Goal: Task Accomplishment & Management: Manage account settings

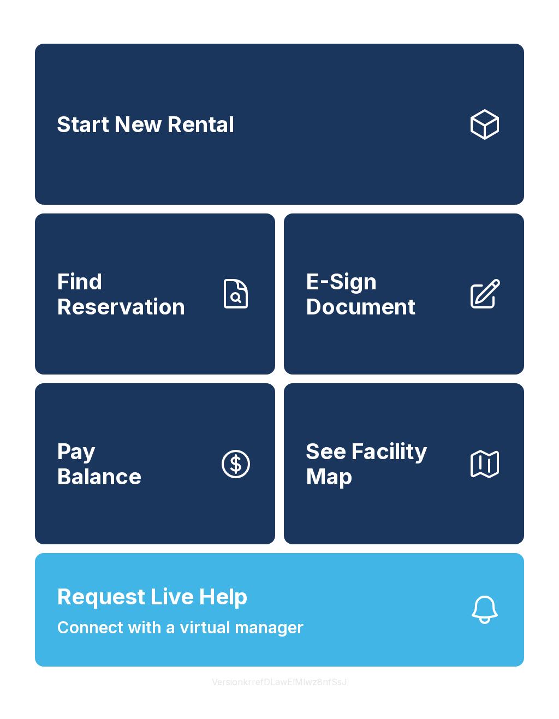
click at [416, 127] on link "Start New Rental" at bounding box center [279, 124] width 489 height 161
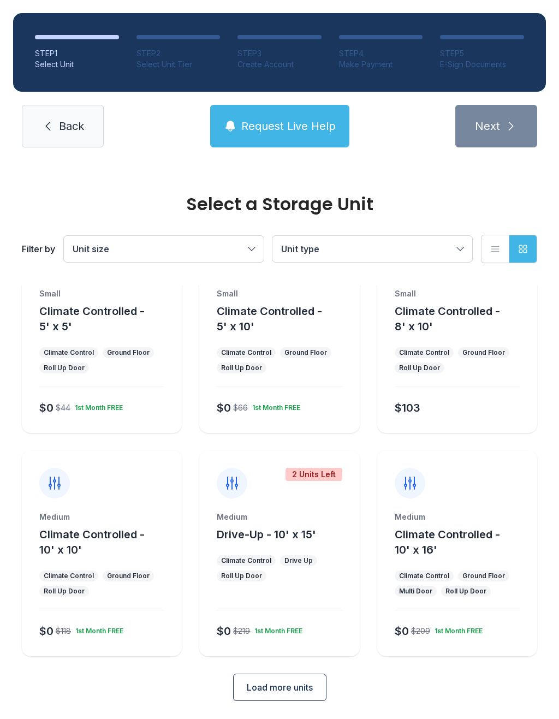
scroll to position [59, 0]
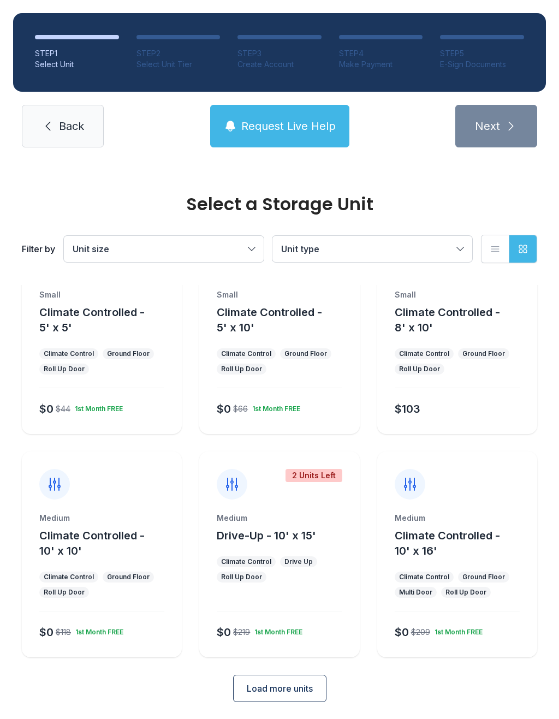
click at [284, 685] on span "Load more units" at bounding box center [280, 688] width 66 height 13
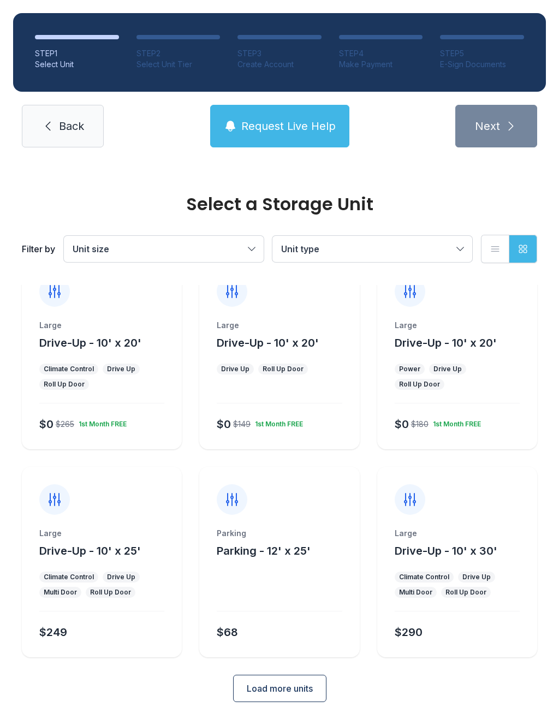
click at [297, 683] on span "Load more units" at bounding box center [280, 688] width 66 height 13
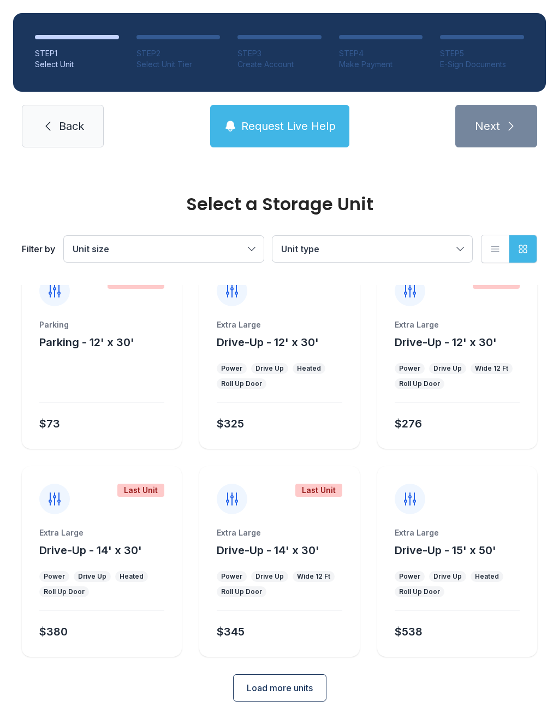
click at [299, 686] on span "Load more units" at bounding box center [280, 688] width 66 height 13
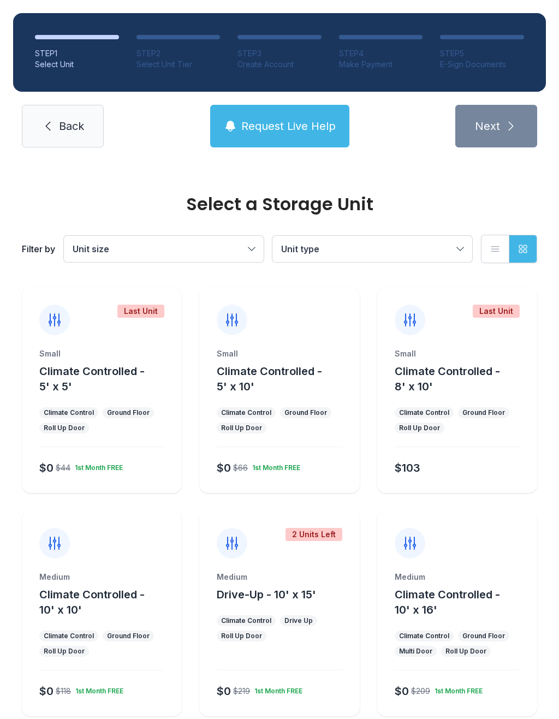
scroll to position [0, 0]
click at [51, 120] on icon at bounding box center [48, 126] width 13 height 13
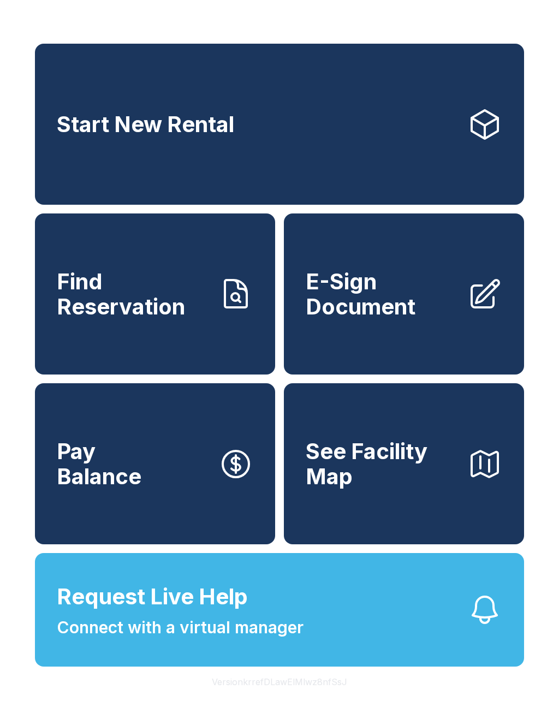
click at [104, 288] on span "Find Reservation" at bounding box center [133, 294] width 153 height 50
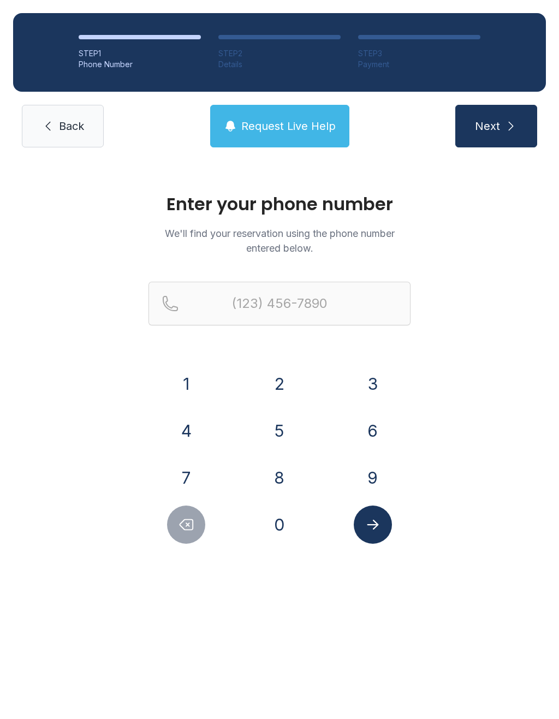
click at [60, 137] on link "Back" at bounding box center [63, 126] width 82 height 43
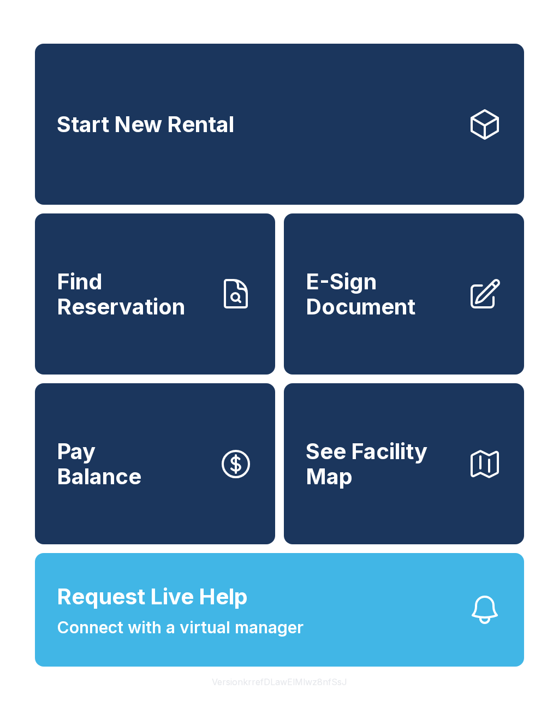
click at [351, 319] on span "E-Sign Document" at bounding box center [382, 294] width 153 height 50
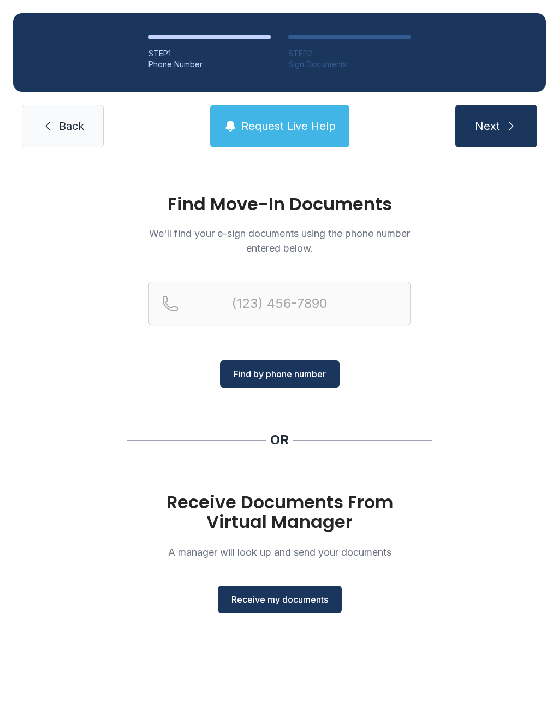
click at [298, 599] on span "Receive my documents" at bounding box center [280, 599] width 97 height 13
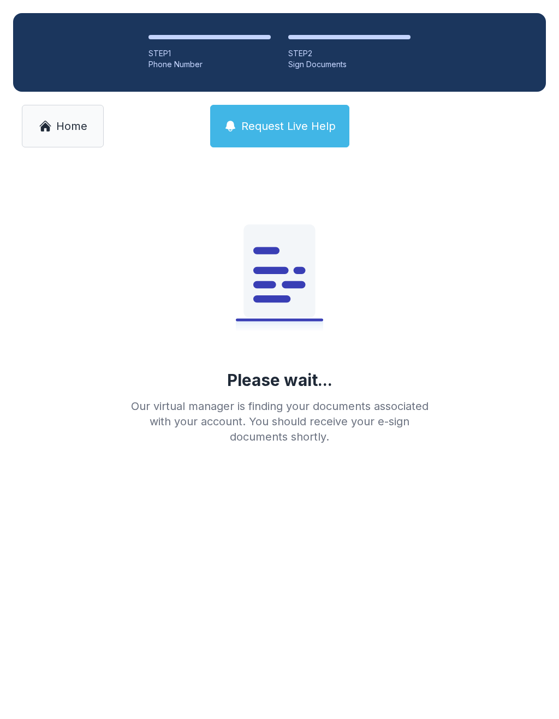
click at [57, 129] on span "Home" at bounding box center [71, 126] width 31 height 15
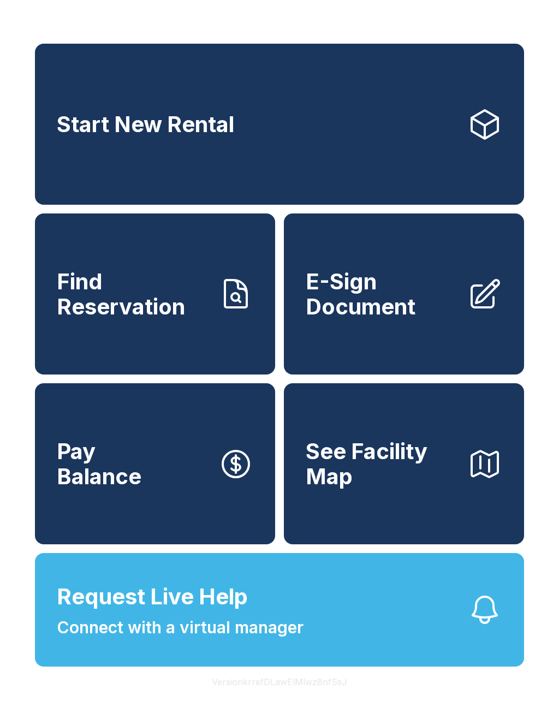
click at [394, 333] on link "E-Sign Document" at bounding box center [404, 294] width 240 height 161
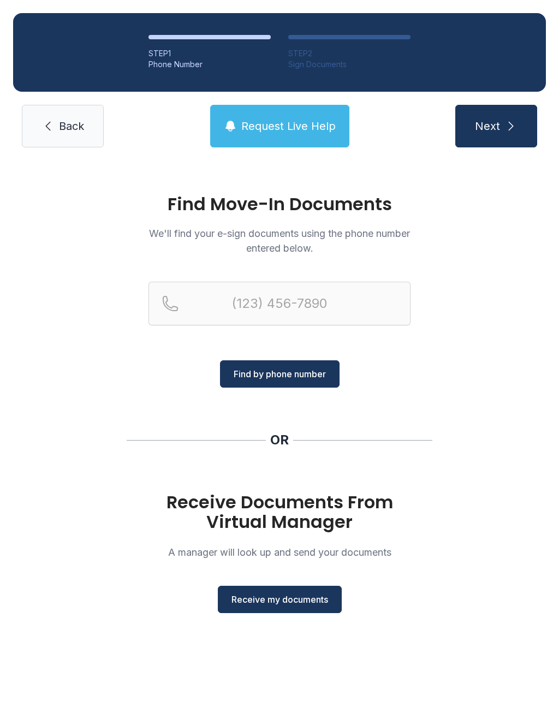
click at [285, 612] on button "Receive my documents" at bounding box center [280, 599] width 124 height 27
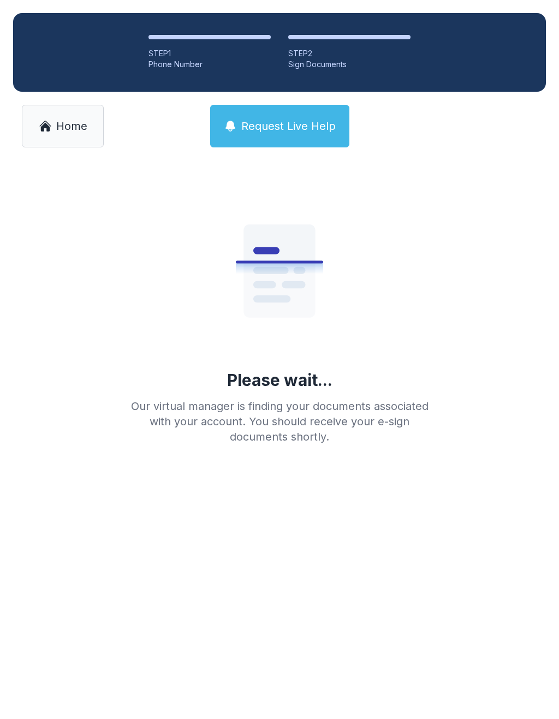
click at [35, 143] on link "Home" at bounding box center [63, 126] width 82 height 43
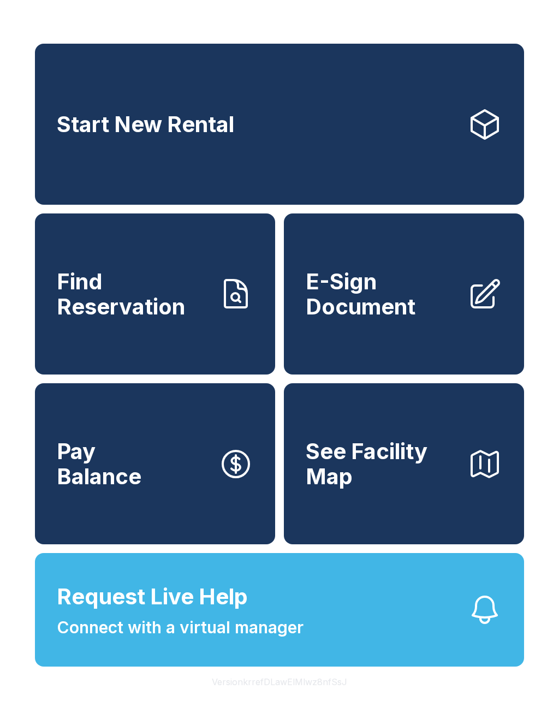
click at [108, 268] on link "Find Reservation" at bounding box center [155, 294] width 240 height 161
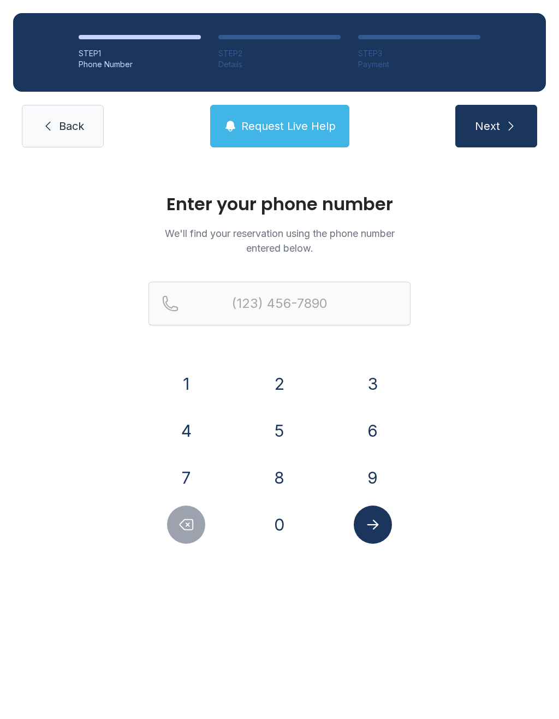
click at [55, 121] on link "Back" at bounding box center [63, 126] width 82 height 43
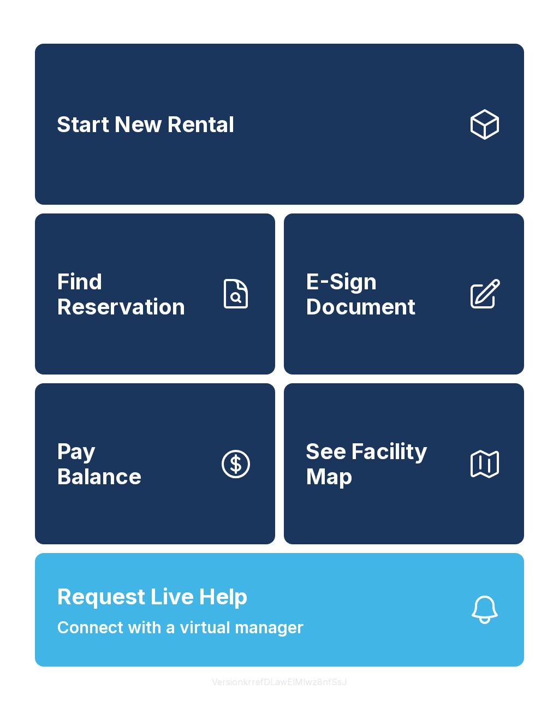
click at [362, 450] on button "See Facility Map" at bounding box center [404, 463] width 240 height 161
click at [113, 315] on span "Find Reservation" at bounding box center [133, 294] width 153 height 50
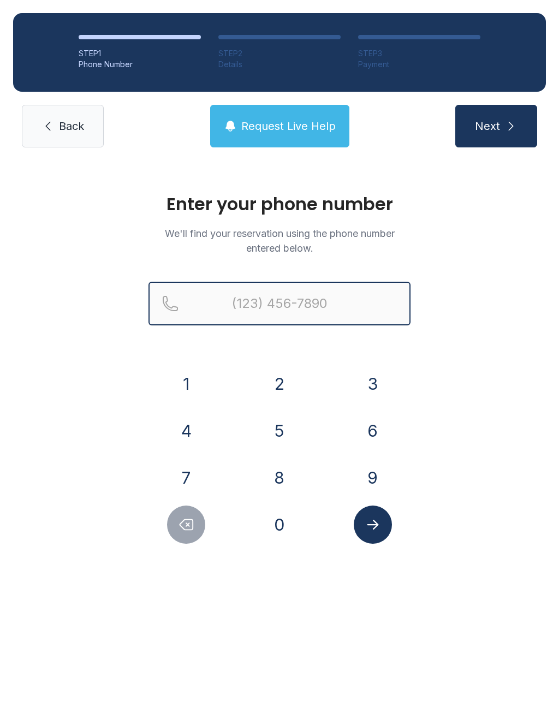
click at [287, 317] on input "Reservation phone number" at bounding box center [280, 304] width 262 height 44
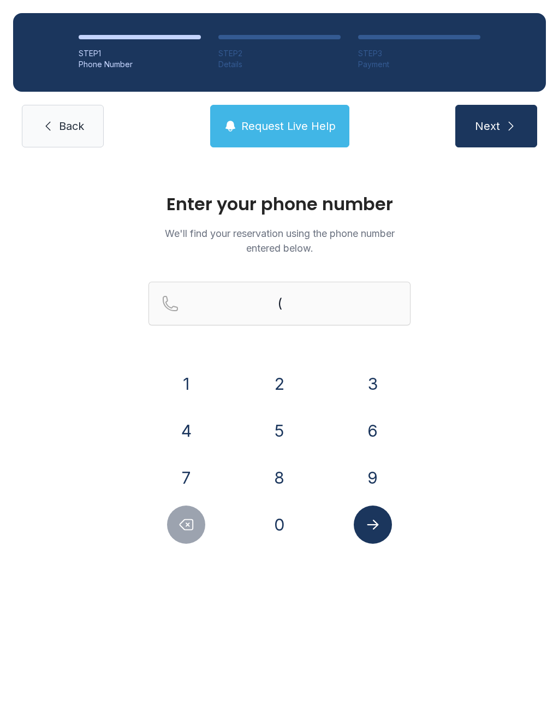
click at [279, 388] on button "2" at bounding box center [280, 384] width 38 height 38
click at [370, 383] on button "3" at bounding box center [373, 384] width 38 height 38
click at [378, 475] on button "9" at bounding box center [373, 478] width 38 height 38
click at [286, 376] on button "2" at bounding box center [280, 384] width 38 height 38
click at [196, 425] on button "4" at bounding box center [186, 431] width 38 height 38
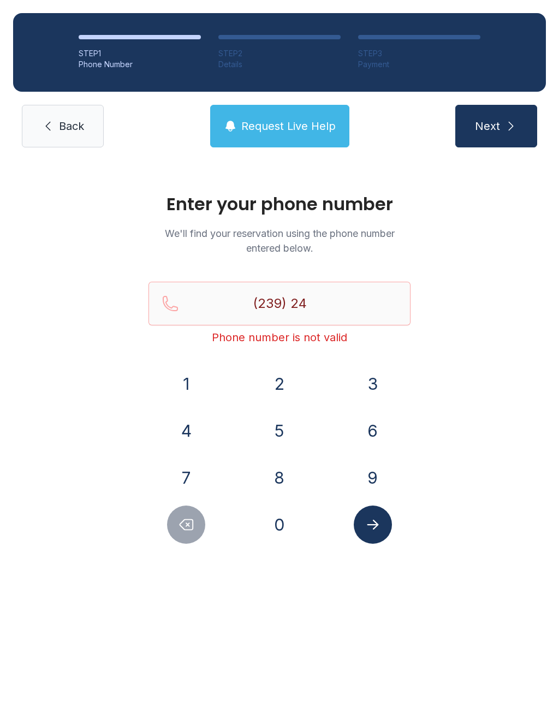
click at [285, 470] on button "8" at bounding box center [280, 478] width 38 height 38
click at [376, 429] on button "6" at bounding box center [373, 431] width 38 height 38
click at [194, 434] on button "4" at bounding box center [186, 431] width 38 height 38
click at [288, 478] on button "8" at bounding box center [280, 478] width 38 height 38
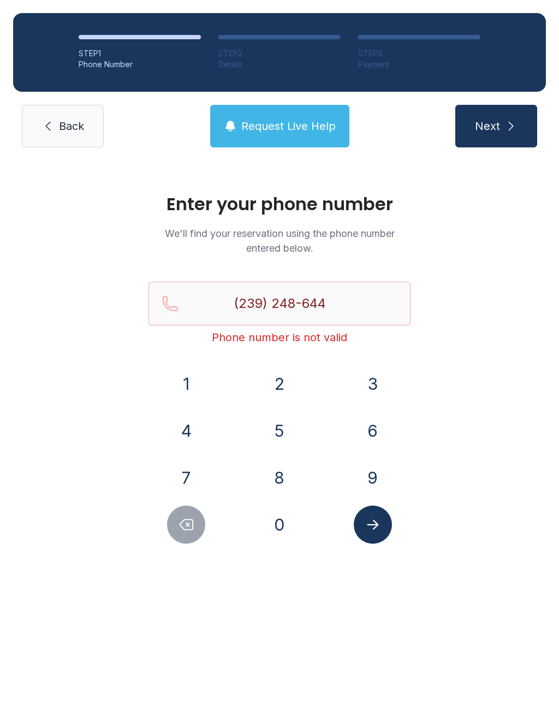
type input "[PHONE_NUMBER]"
click at [379, 513] on button "Submit lookup form" at bounding box center [373, 525] width 38 height 38
click at [369, 541] on button "Submit lookup form" at bounding box center [373, 525] width 38 height 38
click at [70, 127] on span "Back" at bounding box center [71, 126] width 25 height 15
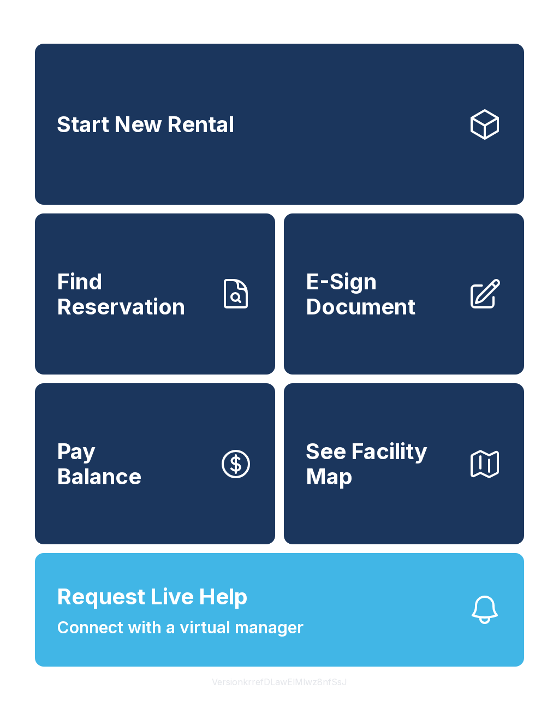
click at [90, 305] on span "Find Reservation" at bounding box center [133, 294] width 153 height 50
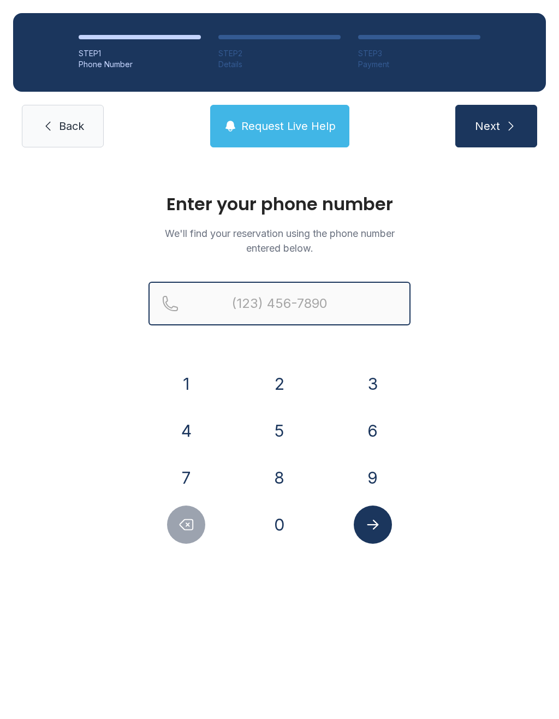
click at [241, 304] on input "Reservation phone number" at bounding box center [280, 304] width 262 height 44
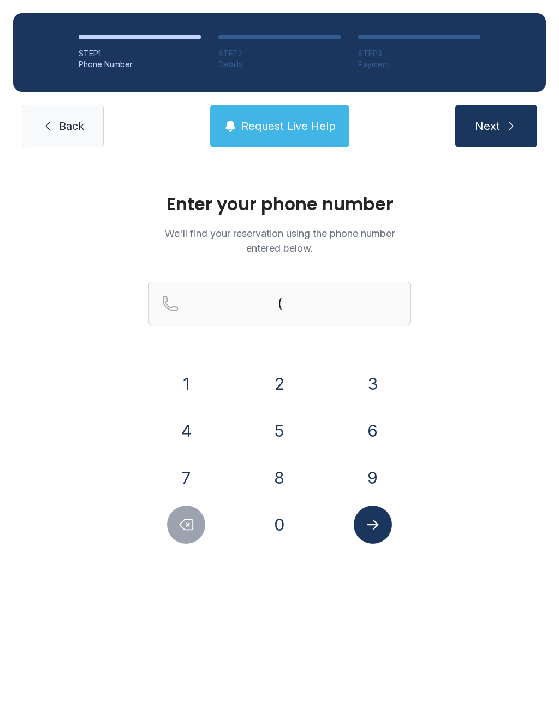
click at [271, 379] on button "2" at bounding box center [280, 384] width 38 height 38
click at [362, 396] on button "3" at bounding box center [373, 384] width 38 height 38
click at [373, 484] on button "9" at bounding box center [373, 478] width 38 height 38
click at [264, 386] on button "2" at bounding box center [280, 384] width 38 height 38
click at [151, 431] on div "4" at bounding box center [187, 431] width 76 height 38
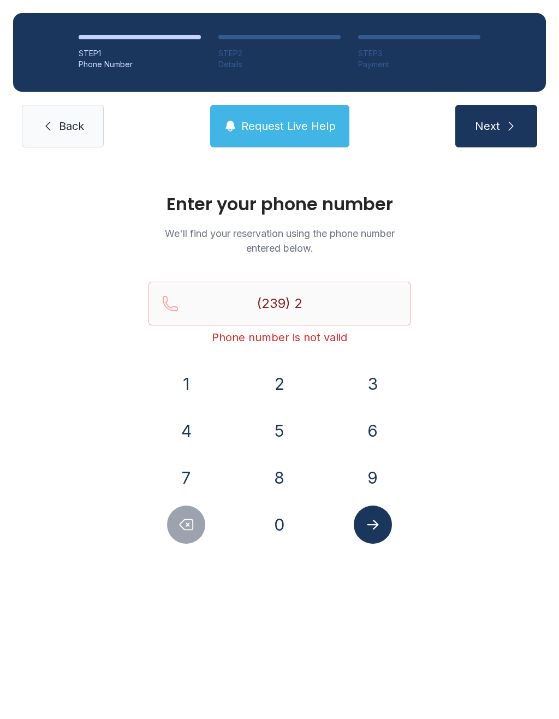
click at [189, 426] on button "4" at bounding box center [186, 431] width 38 height 38
click at [268, 467] on button "8" at bounding box center [280, 478] width 38 height 38
click at [371, 423] on button "6" at bounding box center [373, 431] width 38 height 38
click at [194, 429] on button "4" at bounding box center [186, 431] width 38 height 38
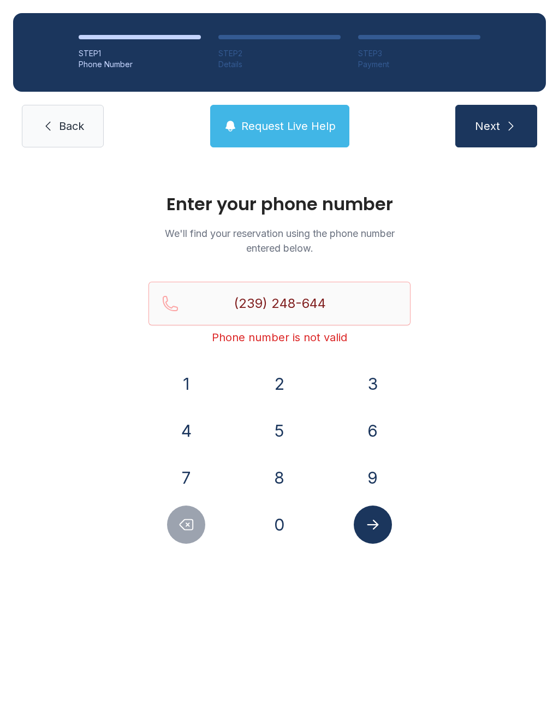
click at [277, 476] on button "8" at bounding box center [280, 478] width 38 height 38
type input "[PHONE_NUMBER]"
click at [366, 519] on icon "Submit lookup form" at bounding box center [373, 525] width 16 height 16
click at [484, 141] on button "Next" at bounding box center [496, 126] width 82 height 43
click at [51, 141] on link "Back" at bounding box center [63, 126] width 82 height 43
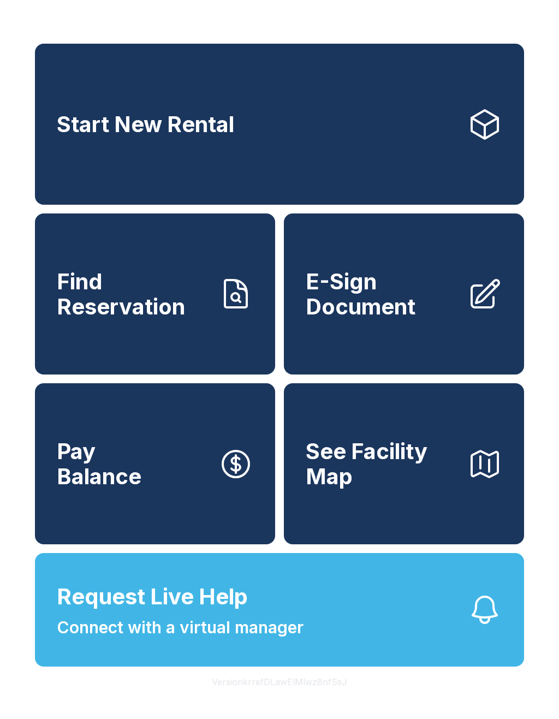
click at [128, 316] on span "Find Reservation" at bounding box center [133, 294] width 153 height 50
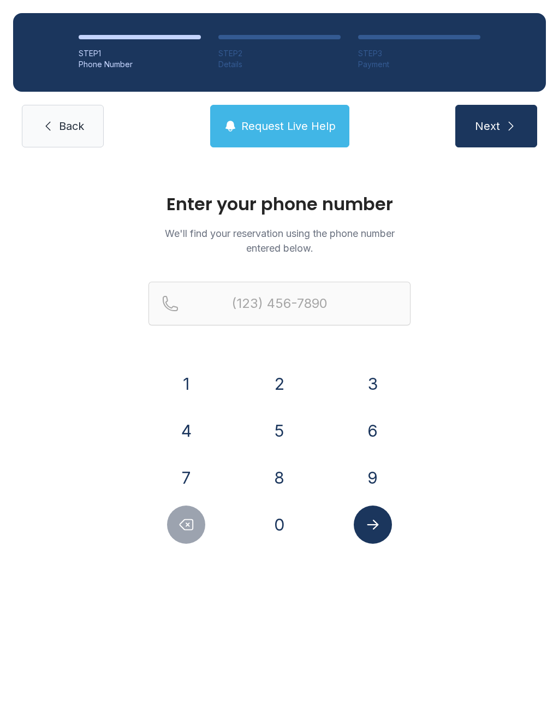
click at [39, 132] on link "Back" at bounding box center [63, 126] width 82 height 43
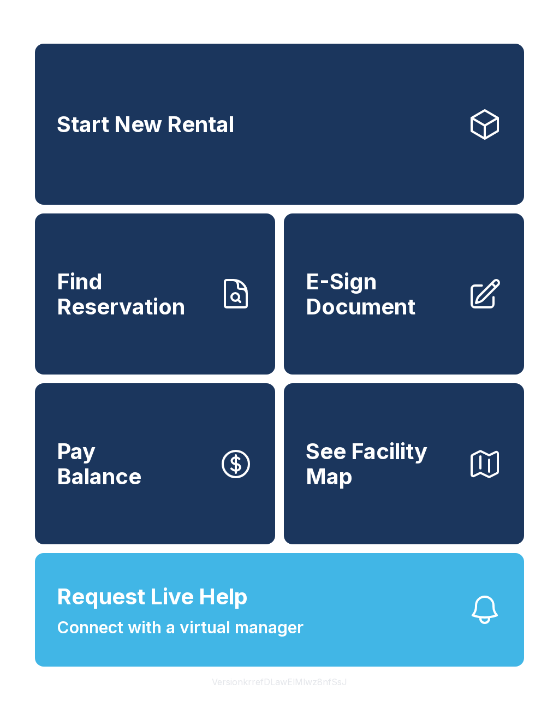
click at [348, 300] on span "E-Sign Document" at bounding box center [382, 294] width 153 height 50
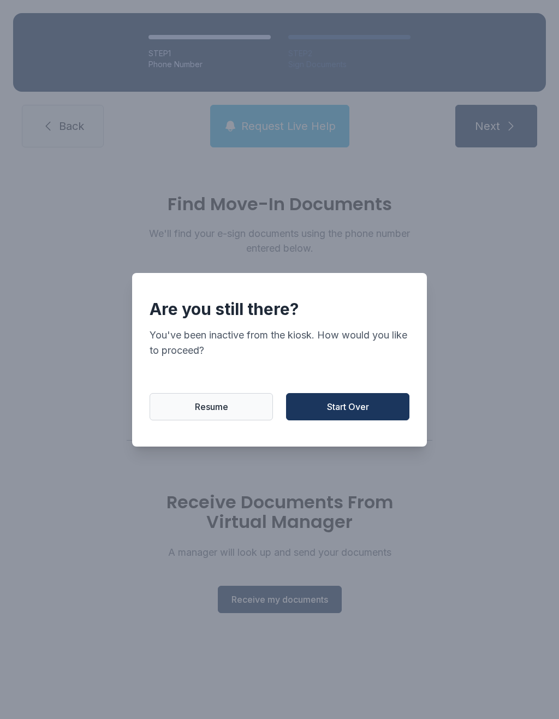
click at [330, 413] on span "Start Over" at bounding box center [348, 406] width 42 height 13
